Goal: Information Seeking & Learning: Check status

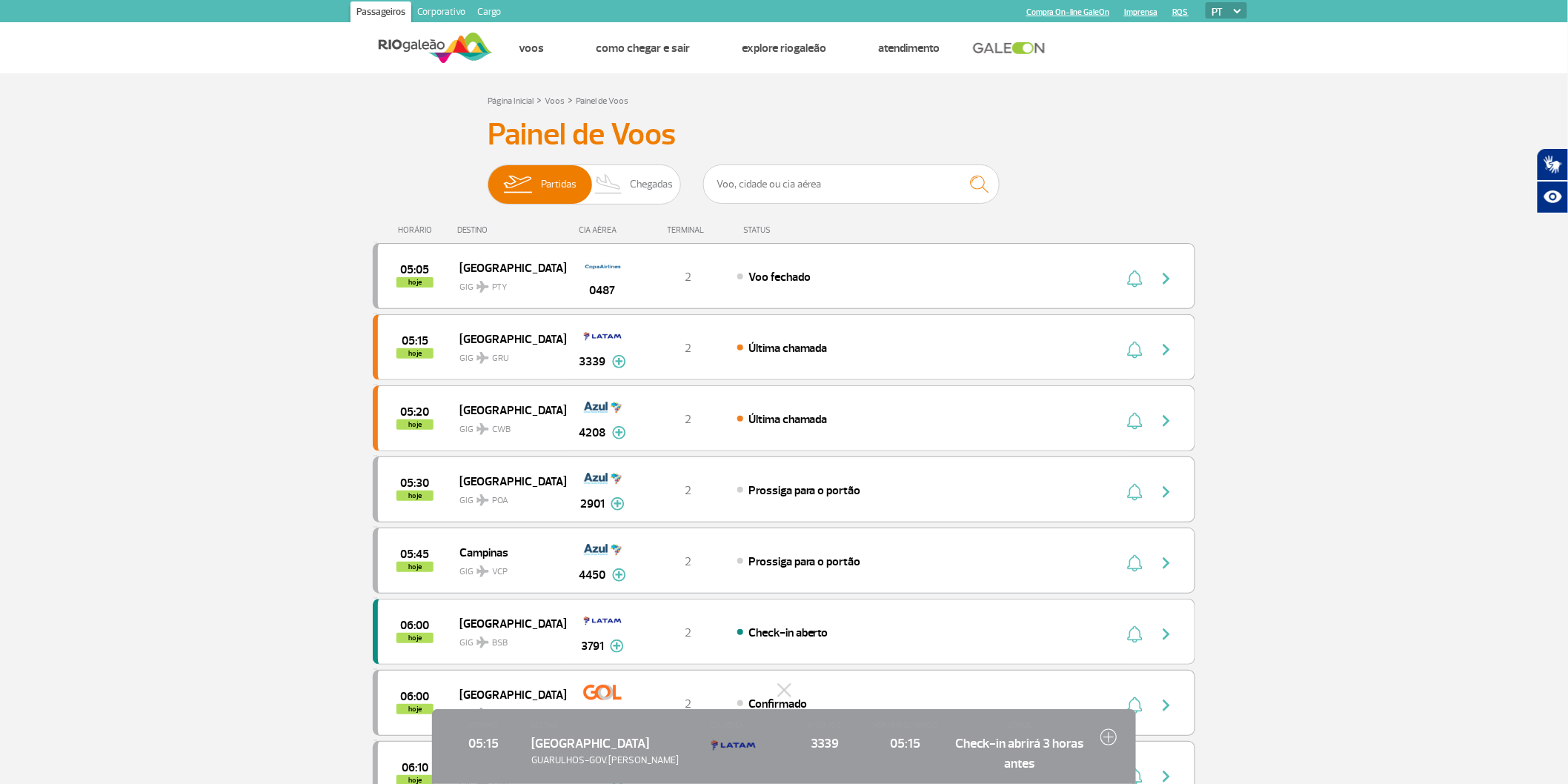
click at [1108, 728] on img at bounding box center [1108, 736] width 17 height 17
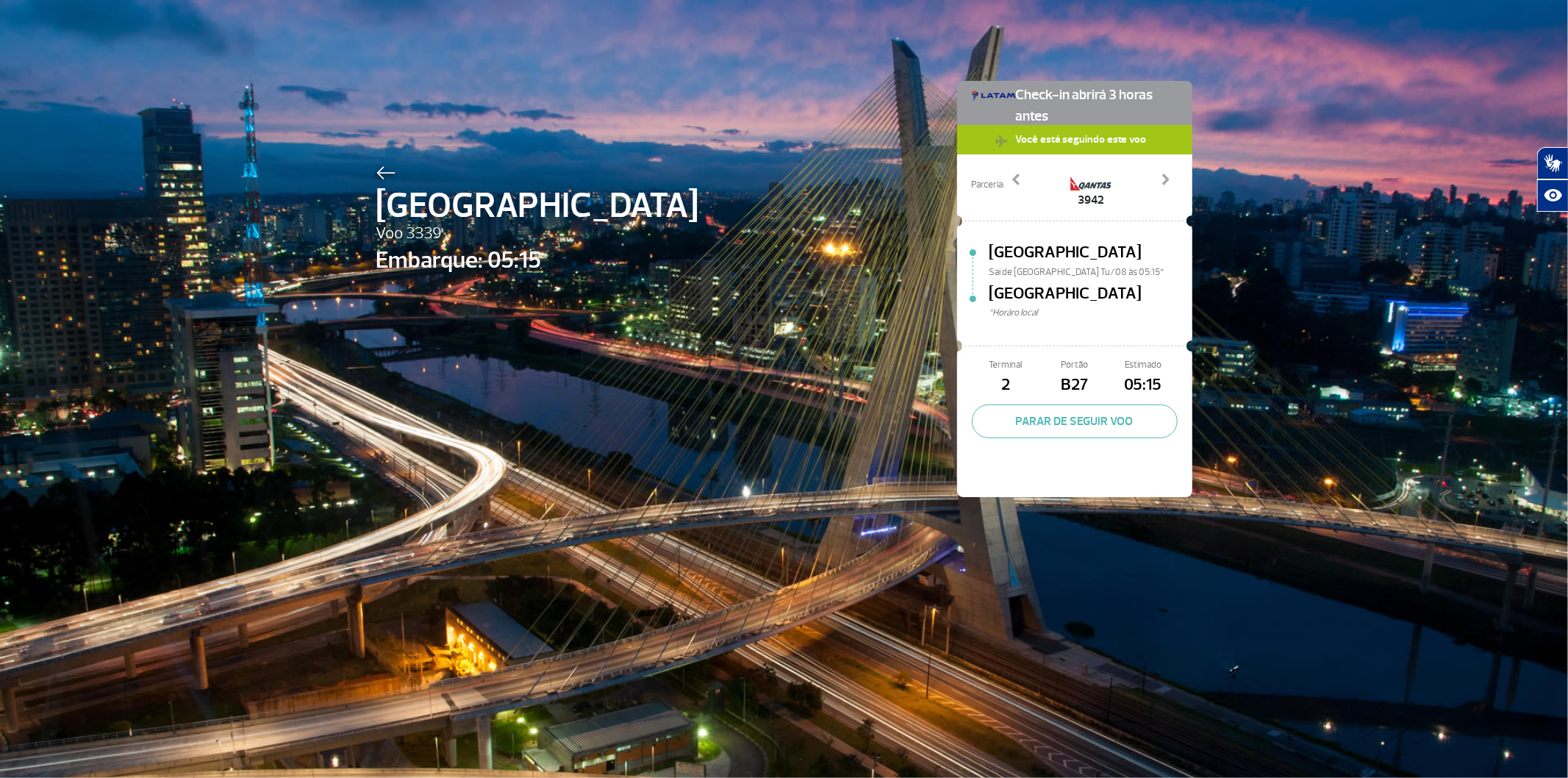
click at [1277, 585] on div "São Paulo Voo 3339 Embarque: 05:15 Check-in abrirá 3 horas antes Você está segu…" at bounding box center [784, 389] width 1568 height 778
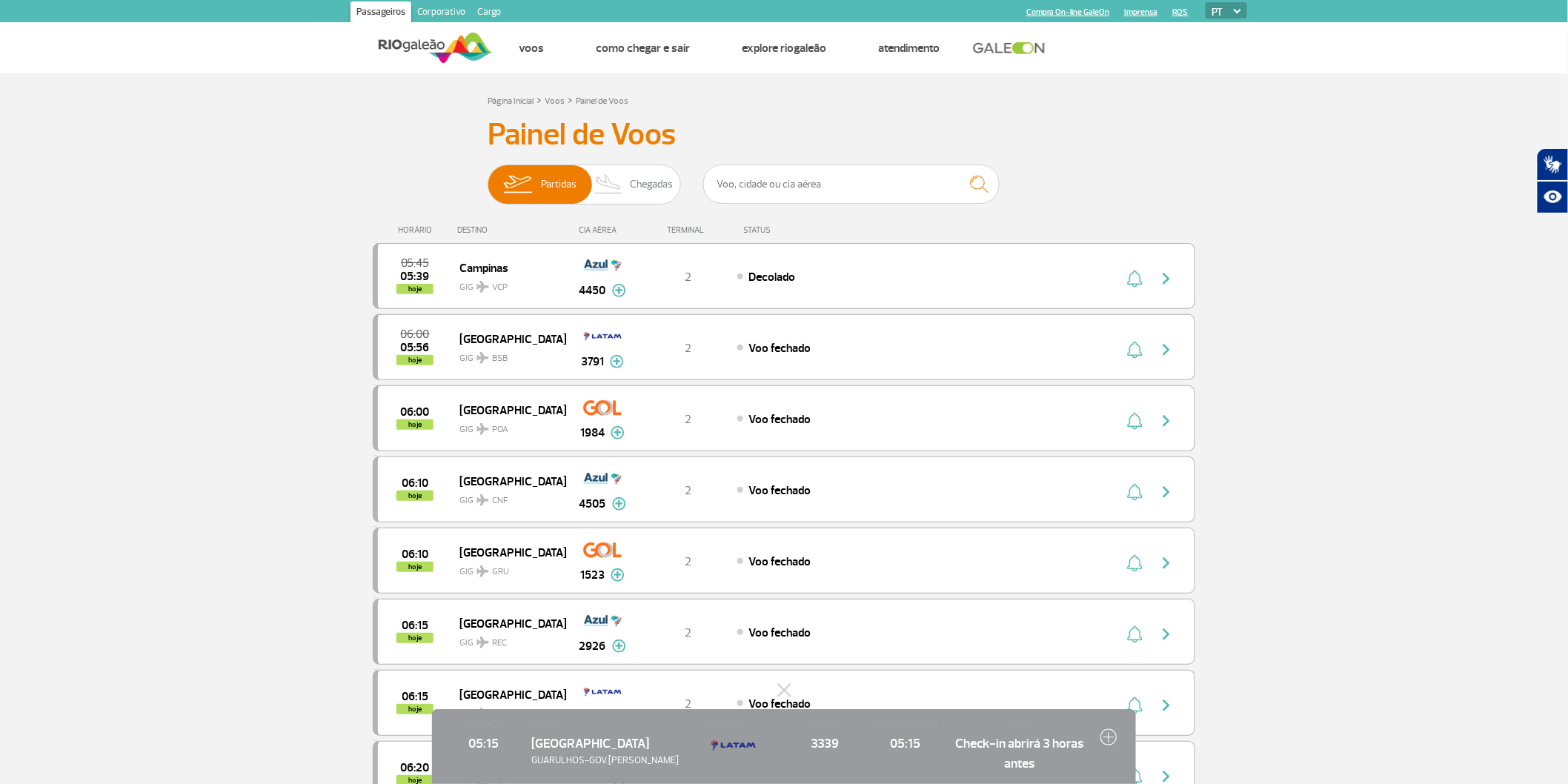
drag, startPoint x: 550, startPoint y: 733, endPoint x: 129, endPoint y: 512, distance: 475.5
